Goal: Check status: Check status

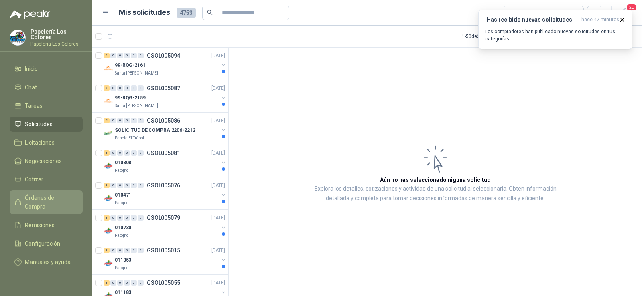
click at [39, 195] on span "Órdenes de Compra" at bounding box center [50, 203] width 50 height 18
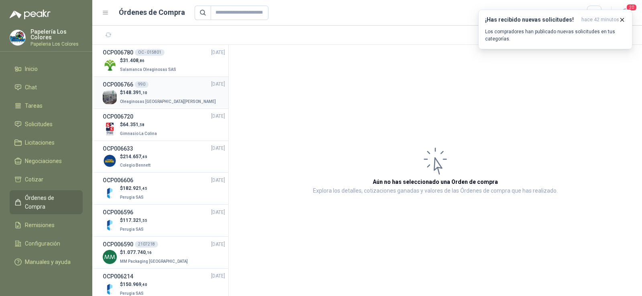
click at [134, 99] on span "Oleaginosas [GEOGRAPHIC_DATA][PERSON_NAME]" at bounding box center [168, 101] width 96 height 4
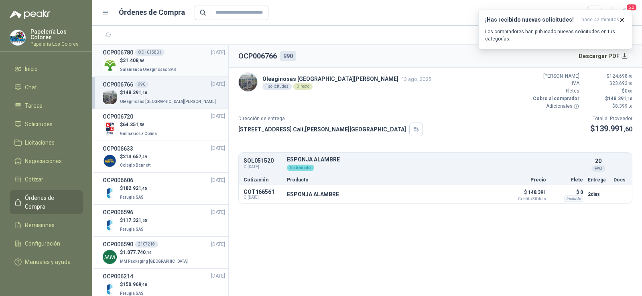
click at [144, 62] on span ",86" at bounding box center [141, 61] width 6 height 4
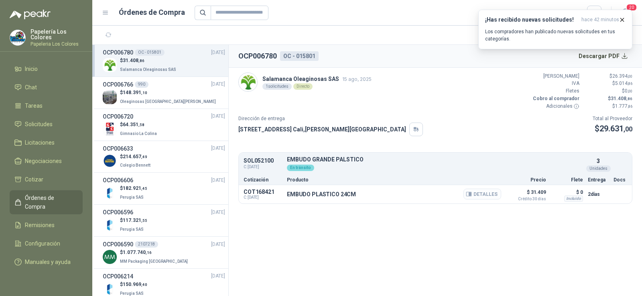
click at [496, 196] on button "Detalles" at bounding box center [482, 194] width 38 height 11
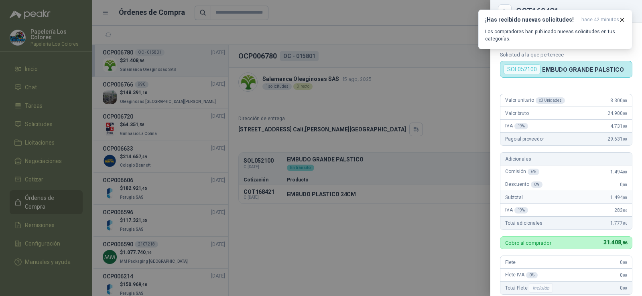
click at [354, 219] on div at bounding box center [321, 148] width 642 height 296
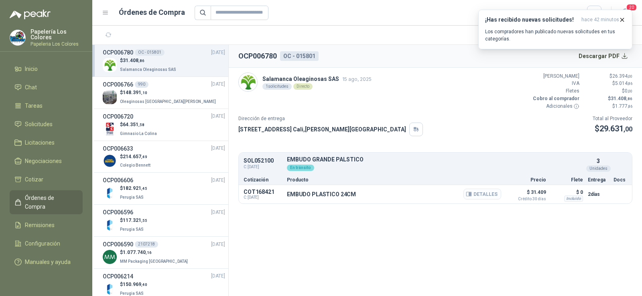
click at [481, 193] on button "Detalles" at bounding box center [482, 194] width 38 height 11
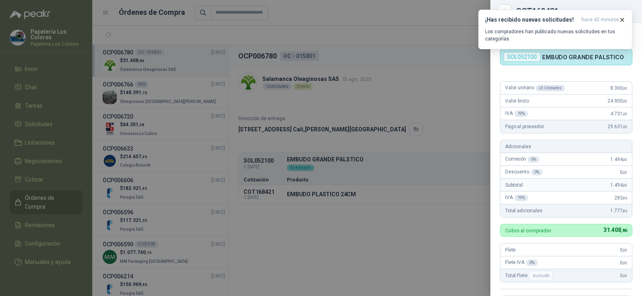
scroll to position [0, 0]
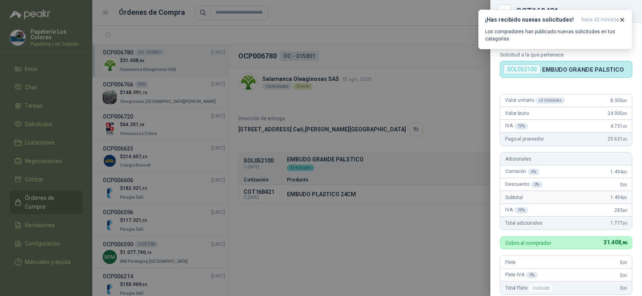
click at [298, 229] on div at bounding box center [321, 148] width 642 height 296
